Goal: Task Accomplishment & Management: Use online tool/utility

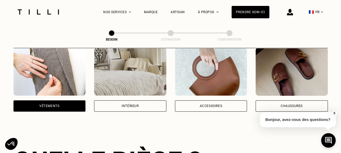
scroll to position [96, 0]
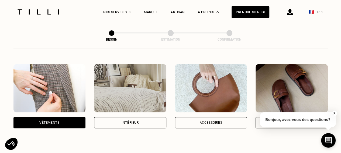
click at [132, 121] on div "Intérieur" at bounding box center [129, 122] width 17 height 3
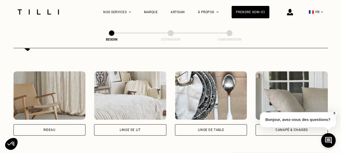
scroll to position [234, 0]
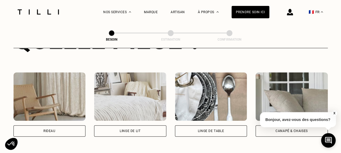
click at [58, 126] on div "Rideau" at bounding box center [49, 131] width 72 height 11
select select "FR"
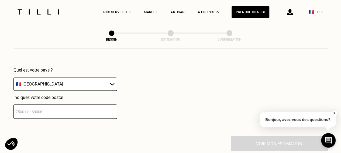
scroll to position [387, 0]
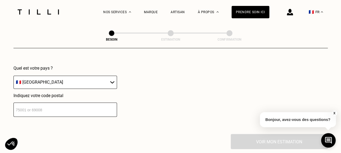
click at [69, 103] on input "number" at bounding box center [64, 110] width 103 height 14
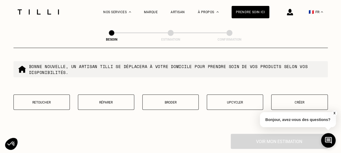
scroll to position [525, 0]
type input "75008"
click at [48, 101] on p "Retoucher" at bounding box center [41, 103] width 50 height 4
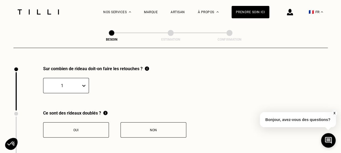
scroll to position [595, 0]
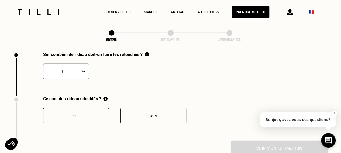
click at [85, 79] on div "1" at bounding box center [66, 71] width 46 height 15
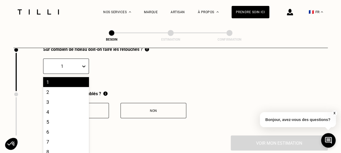
scroll to position [614, 0]
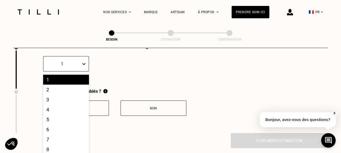
click at [59, 88] on div "2" at bounding box center [66, 90] width 46 height 10
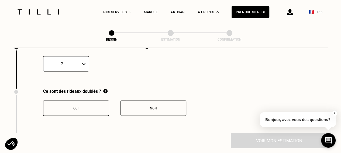
click at [91, 107] on div "Oui" at bounding box center [76, 109] width 60 height 4
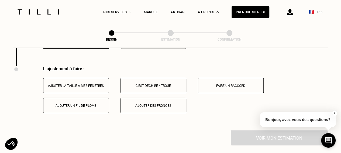
scroll to position [684, 0]
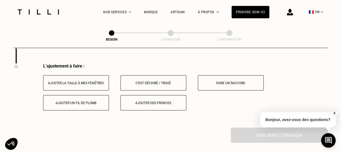
click at [97, 81] on div "Ajuster la taille à mes fenêtres" at bounding box center [76, 83] width 60 height 4
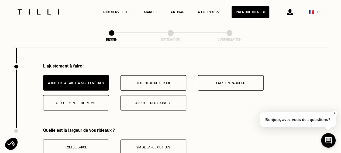
click at [91, 146] on div "< 2m de large" at bounding box center [76, 148] width 60 height 4
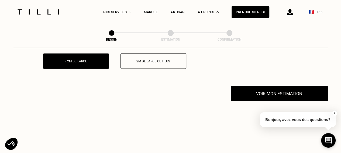
scroll to position [774, 0]
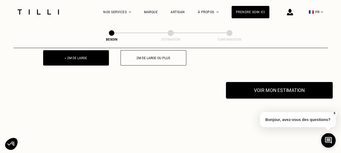
click at [292, 89] on button "Voir mon estimation" at bounding box center [279, 90] width 107 height 17
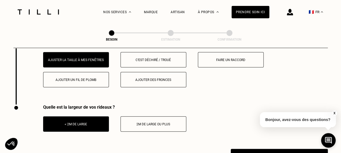
scroll to position [708, 0]
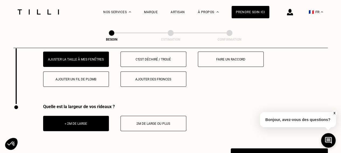
click at [171, 78] on div "Ajouter des fronces" at bounding box center [153, 80] width 60 height 4
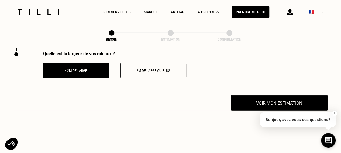
scroll to position [767, 0]
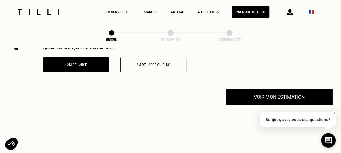
click at [296, 91] on button "Voir mon estimation" at bounding box center [279, 97] width 107 height 17
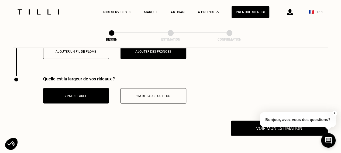
scroll to position [739, 0]
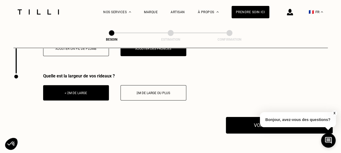
click at [243, 122] on button "Voir mon estimation" at bounding box center [279, 125] width 107 height 17
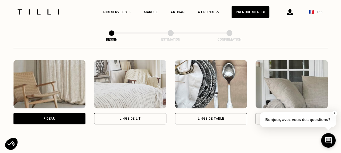
scroll to position [158, 0]
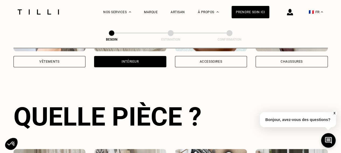
click at [227, 56] on div "Accessoires" at bounding box center [211, 61] width 72 height 11
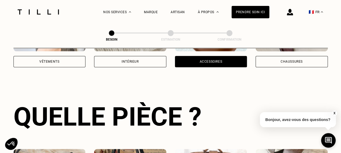
scroll to position [176, 0]
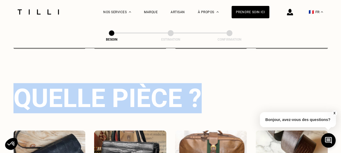
drag, startPoint x: 222, startPoint y: 79, endPoint x: 237, endPoint y: 46, distance: 37.1
click at [237, 46] on div "Besoin Estimation Confirmation Dites nous de quoi vous avez besoin en 2 minutes…" at bounding box center [170, 74] width 314 height 453
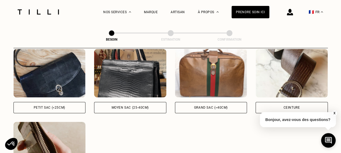
scroll to position [256, 0]
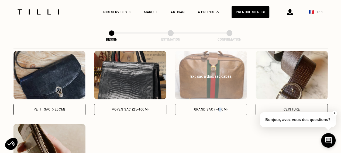
drag, startPoint x: 345, startPoint y: 67, endPoint x: 220, endPoint y: 105, distance: 130.5
click at [220, 108] on div "Grand sac (>40cm)" at bounding box center [211, 109] width 34 height 3
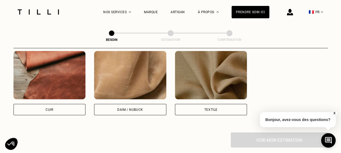
scroll to position [477, 0]
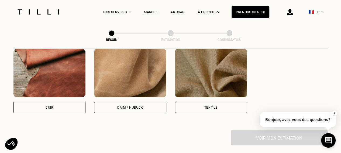
click at [67, 73] on img at bounding box center [49, 73] width 72 height 48
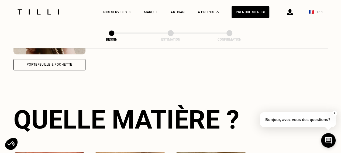
scroll to position [346, 0]
